Goal: Find specific page/section: Find specific page/section

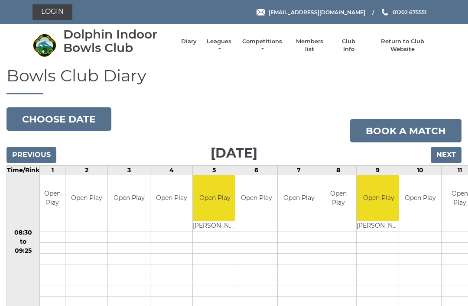
scroll to position [4, 1]
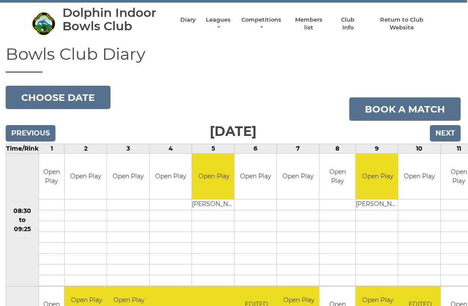
scroll to position [0, 1]
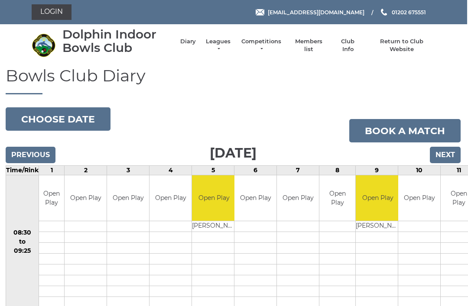
click at [65, 114] on button "Choose date" at bounding box center [58, 118] width 105 height 23
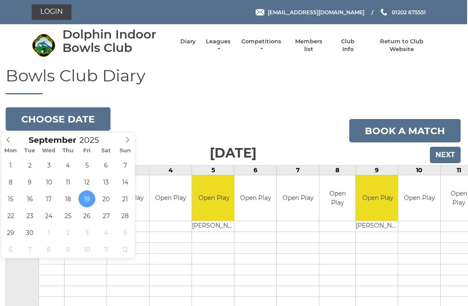
type input "2025-09-16"
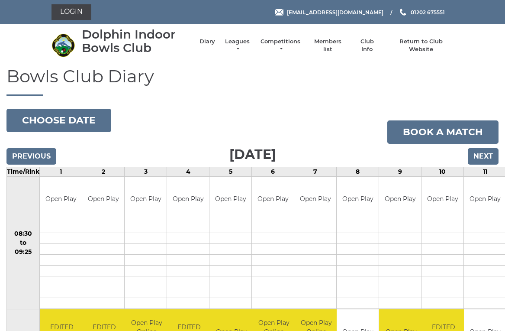
click at [247, 42] on link "Leagues" at bounding box center [237, 46] width 27 height 16
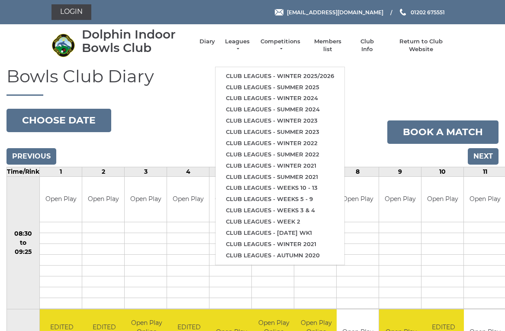
click at [310, 71] on link "Club leagues - Winter 2025/2026" at bounding box center [280, 76] width 129 height 11
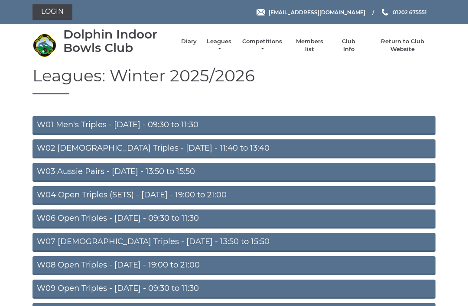
click at [205, 198] on link "W04 Open Triples (SETS) - Monday - 19:00 to 21:00" at bounding box center [233, 195] width 403 height 19
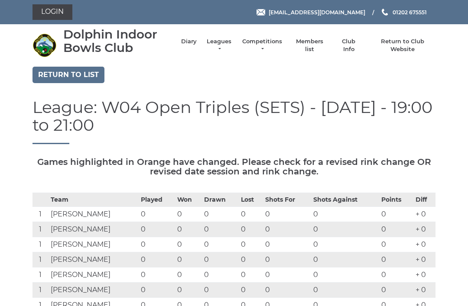
click at [193, 45] on link "Diary" at bounding box center [189, 42] width 16 height 8
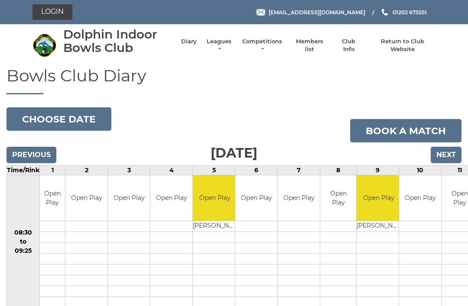
click at [58, 14] on link "Login" at bounding box center [52, 12] width 40 height 16
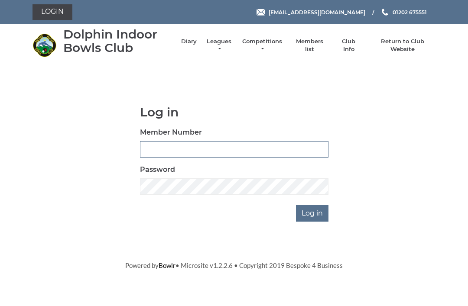
click at [151, 148] on input "Member Number" at bounding box center [234, 149] width 188 height 16
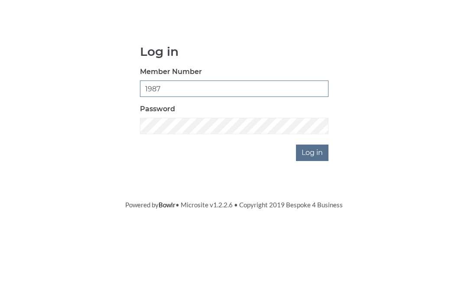
type input "1987"
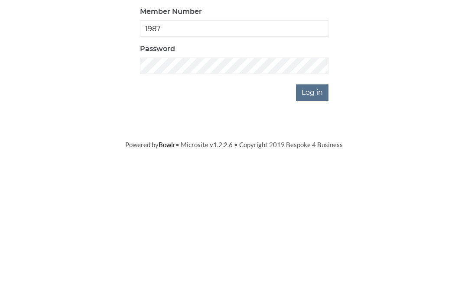
click at [319, 205] on input "Log in" at bounding box center [312, 213] width 32 height 16
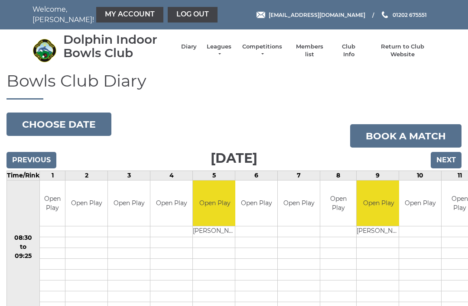
click at [358, 51] on link "Club Info" at bounding box center [348, 51] width 25 height 16
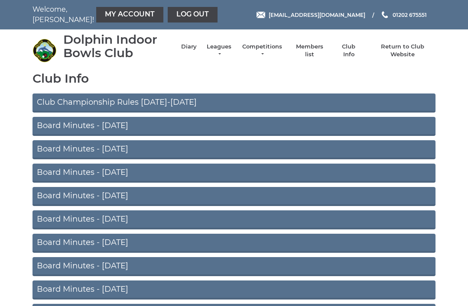
click at [318, 53] on link "Members list" at bounding box center [309, 51] width 36 height 16
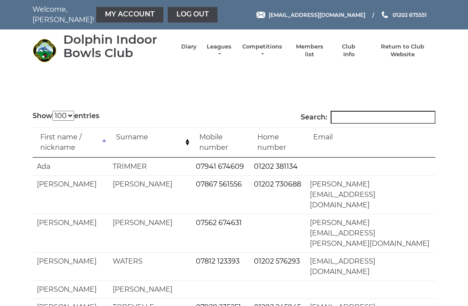
select select "100"
click at [353, 119] on input "Search:" at bounding box center [382, 117] width 105 height 13
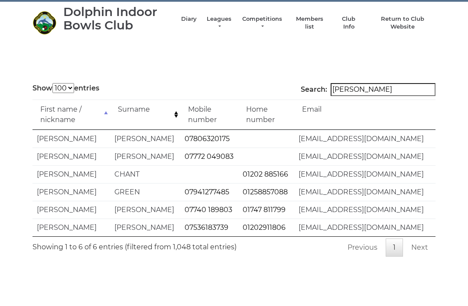
scroll to position [28, 0]
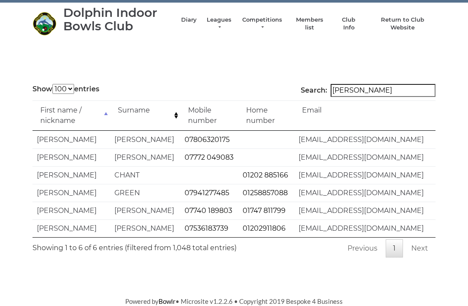
click at [356, 88] on input "Tim" at bounding box center [382, 90] width 105 height 13
type input "Tim"
click at [396, 51] on body "Welcome, Sally! My Account Log out reception@dolphinibc.com 01202 675551" at bounding box center [234, 139] width 468 height 333
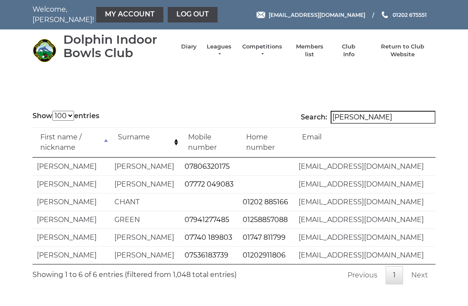
click at [168, 13] on link "Log out" at bounding box center [193, 15] width 50 height 16
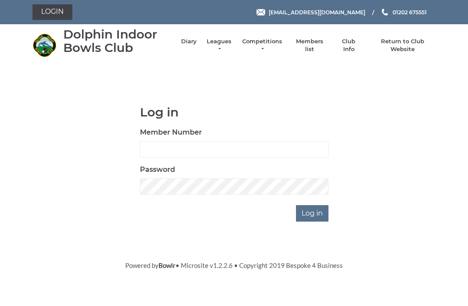
click at [190, 44] on link "Diary" at bounding box center [189, 42] width 16 height 8
